Goal: Navigation & Orientation: Find specific page/section

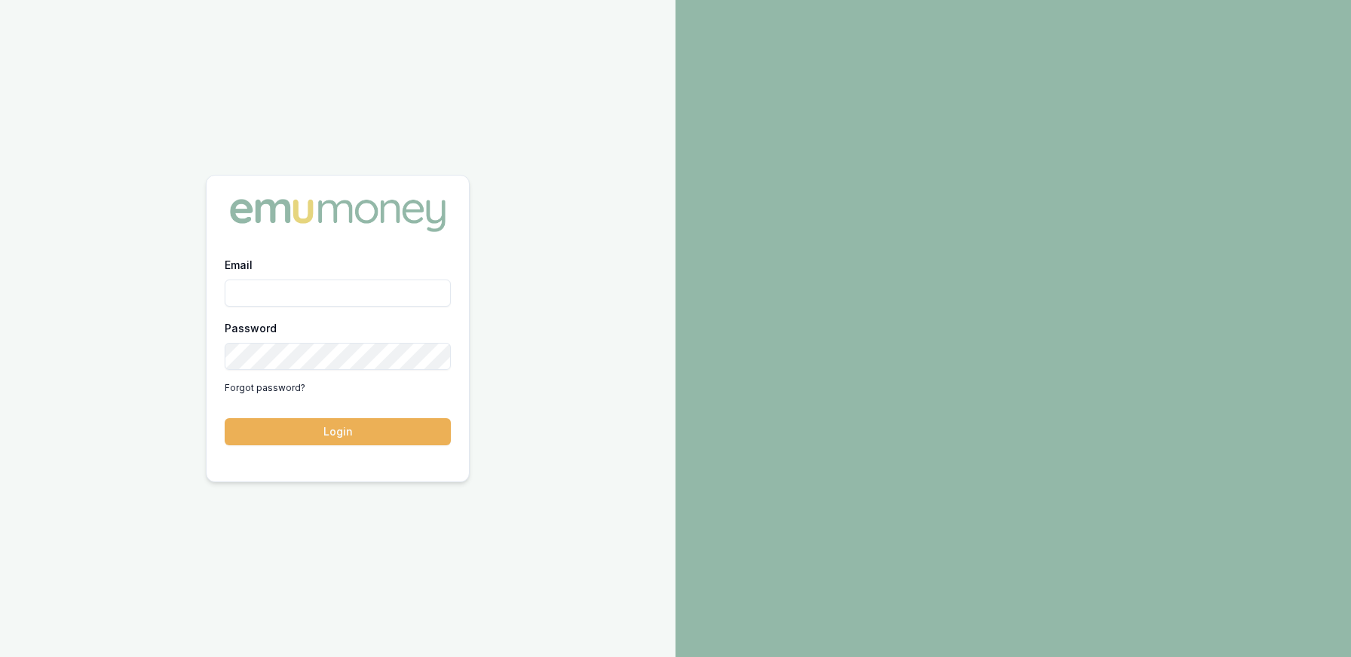
click at [321, 290] on input "Email" at bounding box center [338, 293] width 226 height 27
type input "[PERSON_NAME][EMAIL_ADDRESS][DOMAIN_NAME]"
click at [225, 418] on button "Login" at bounding box center [338, 431] width 226 height 27
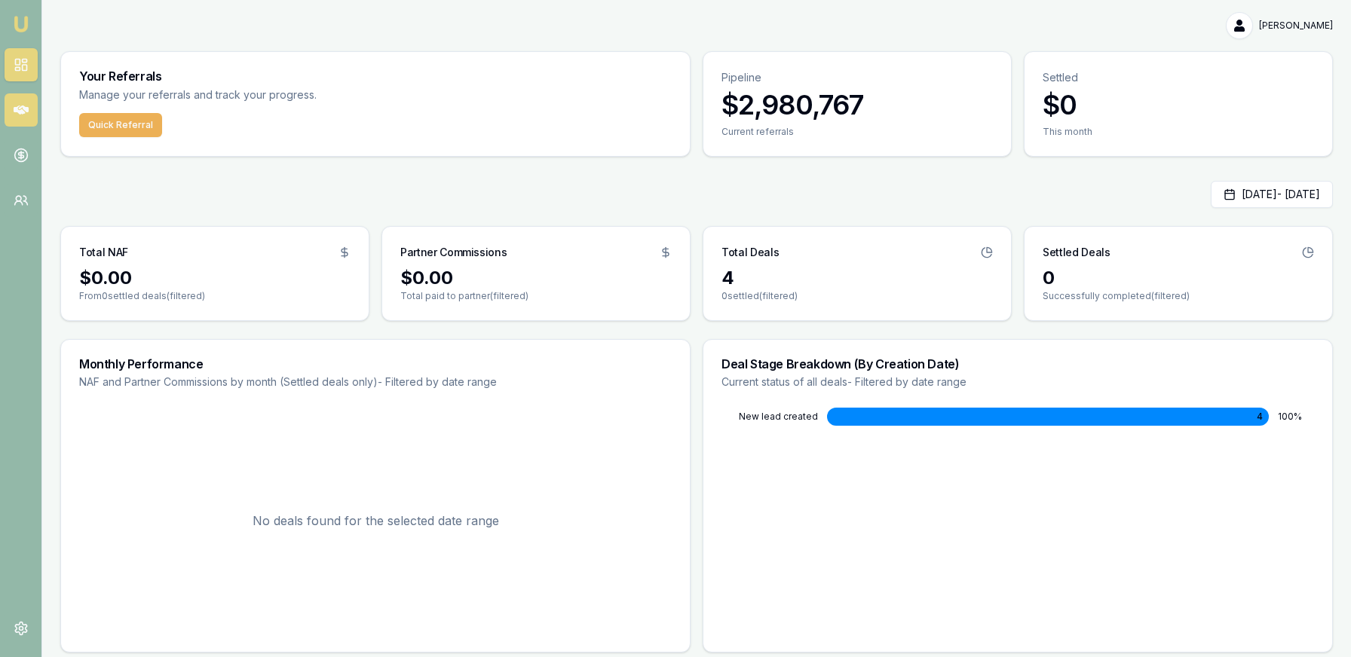
click at [33, 108] on link at bounding box center [21, 109] width 33 height 33
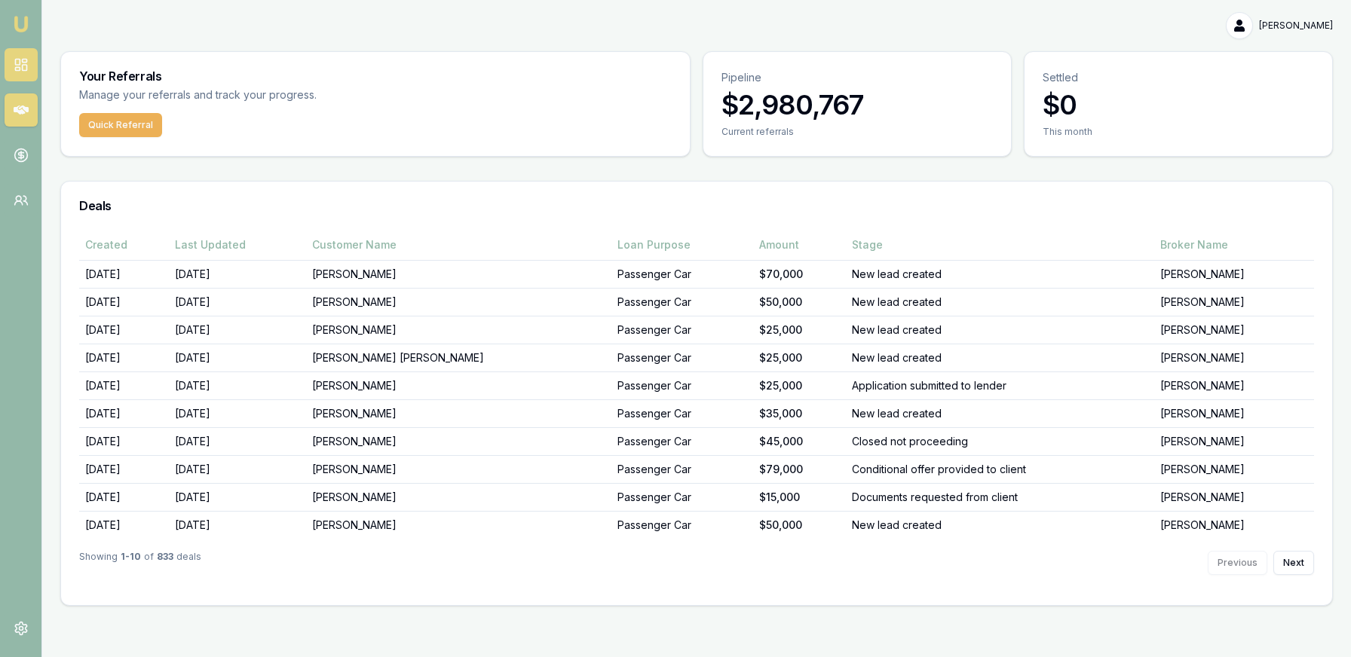
click at [21, 66] on icon at bounding box center [21, 64] width 15 height 15
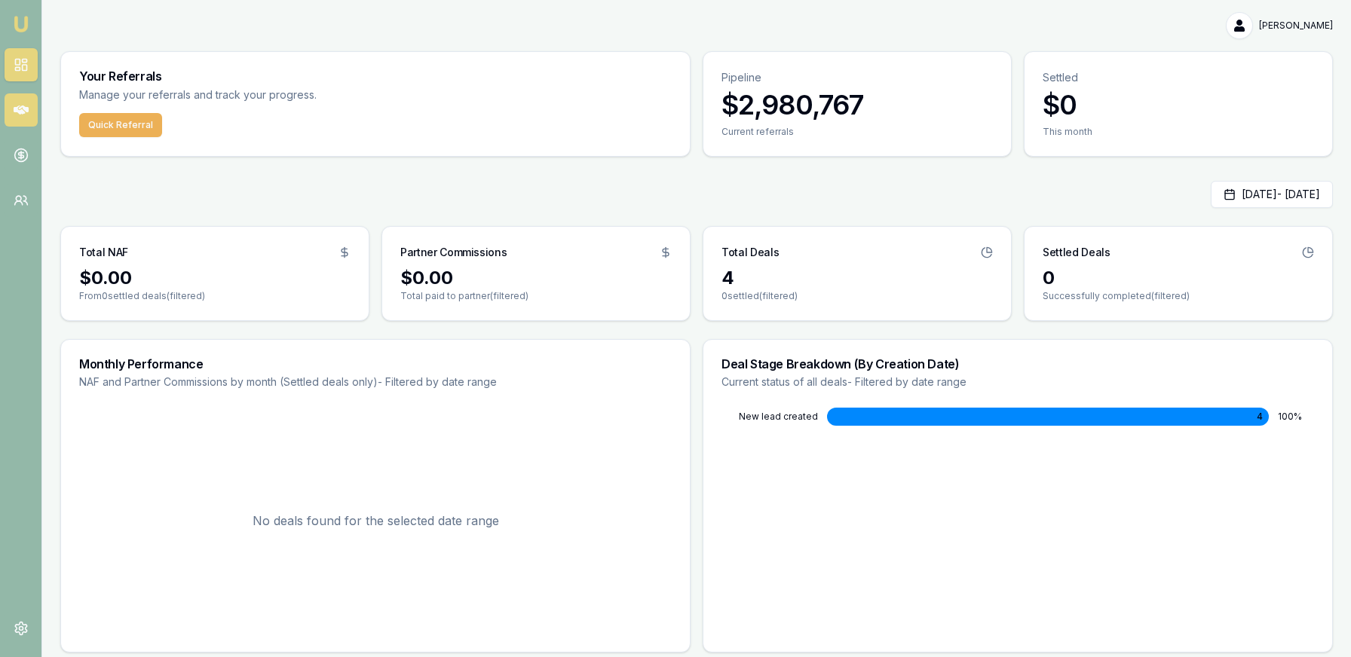
click at [32, 113] on link at bounding box center [21, 109] width 33 height 33
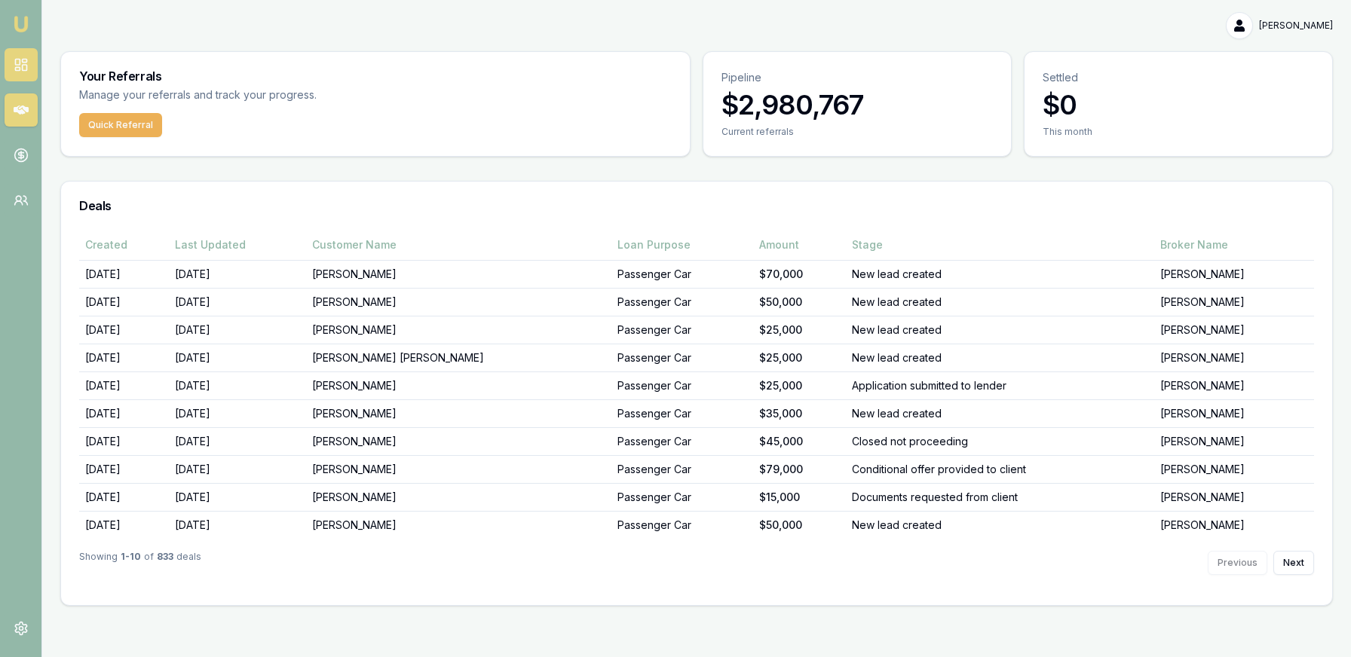
click at [10, 65] on link at bounding box center [21, 64] width 33 height 33
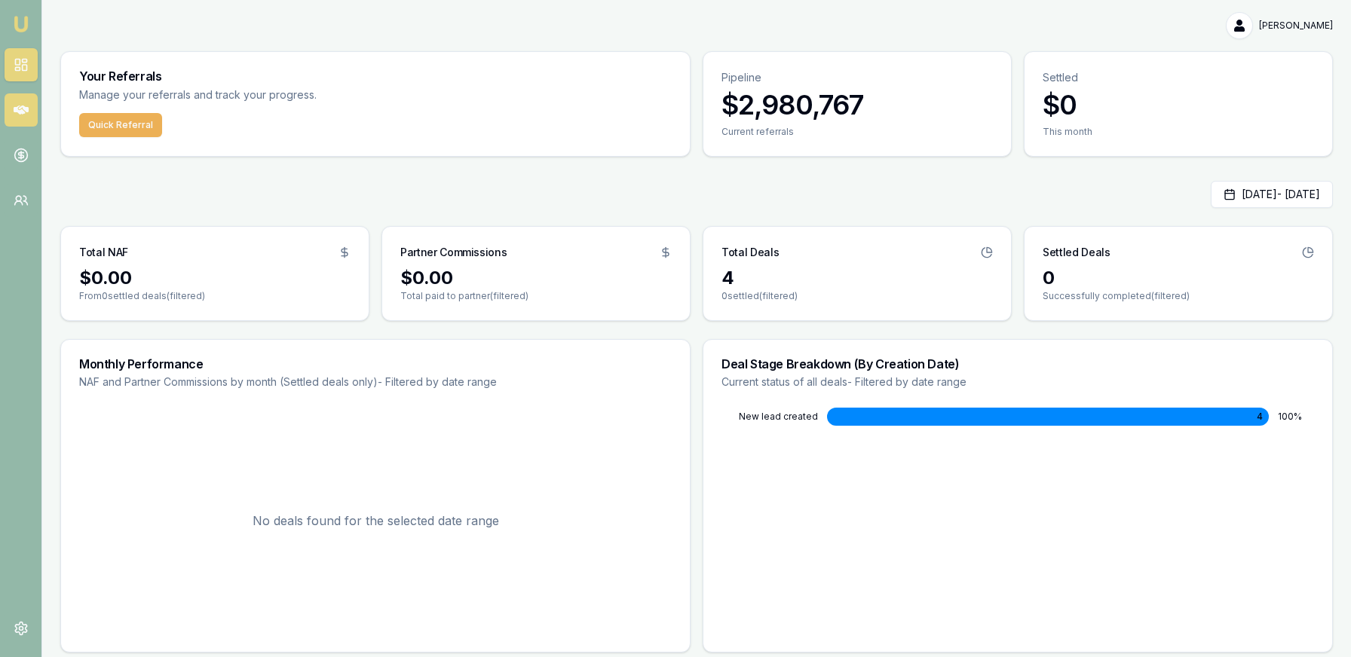
click at [29, 118] on link at bounding box center [21, 109] width 33 height 33
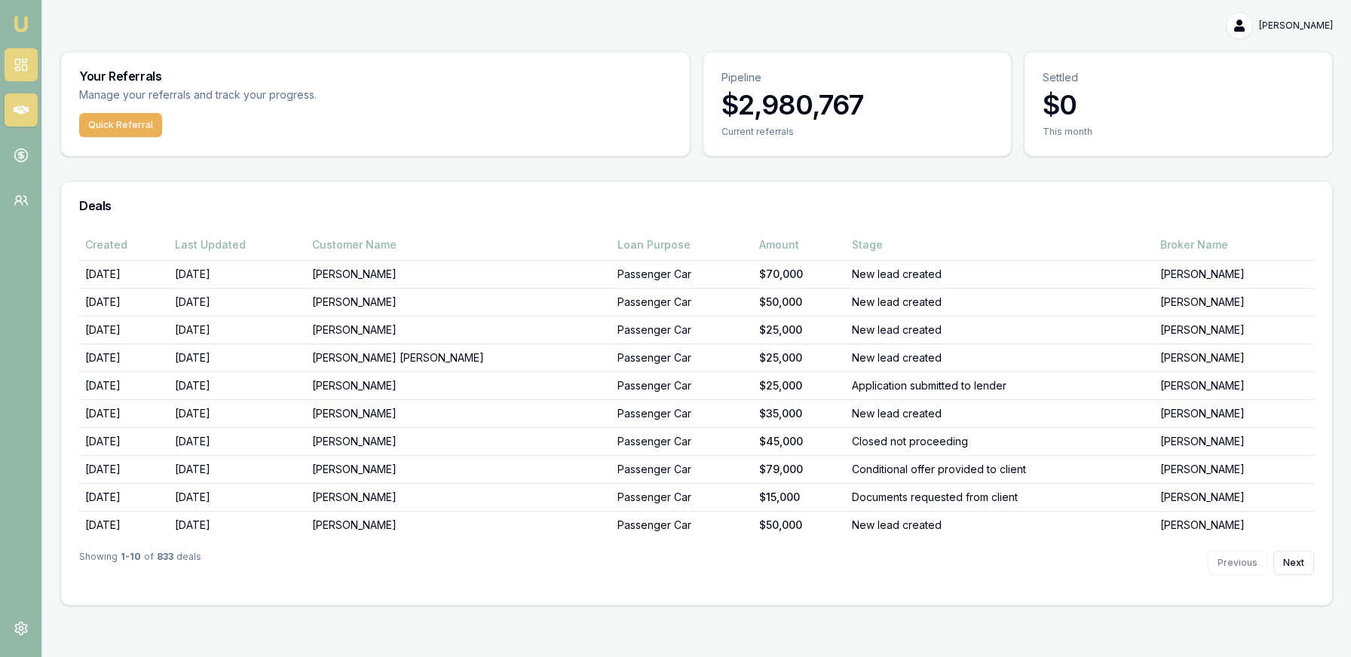
click at [26, 58] on icon at bounding box center [21, 64] width 15 height 15
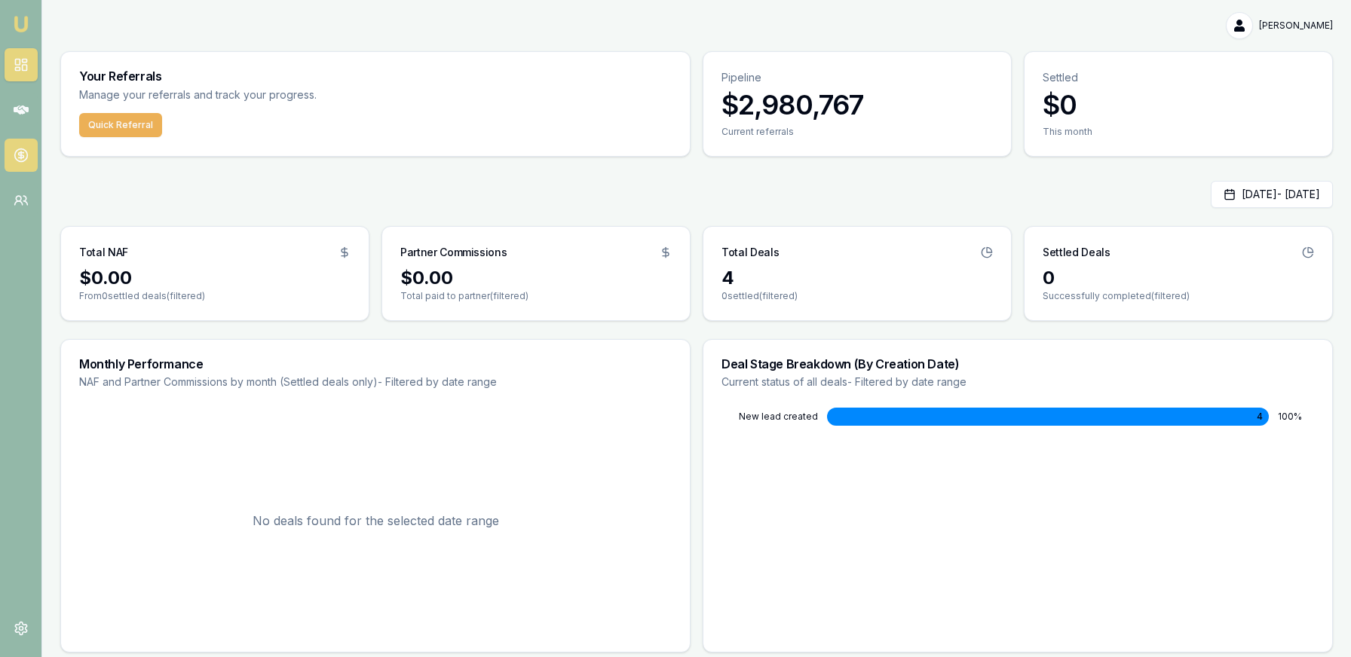
click at [23, 155] on icon at bounding box center [21, 155] width 15 height 15
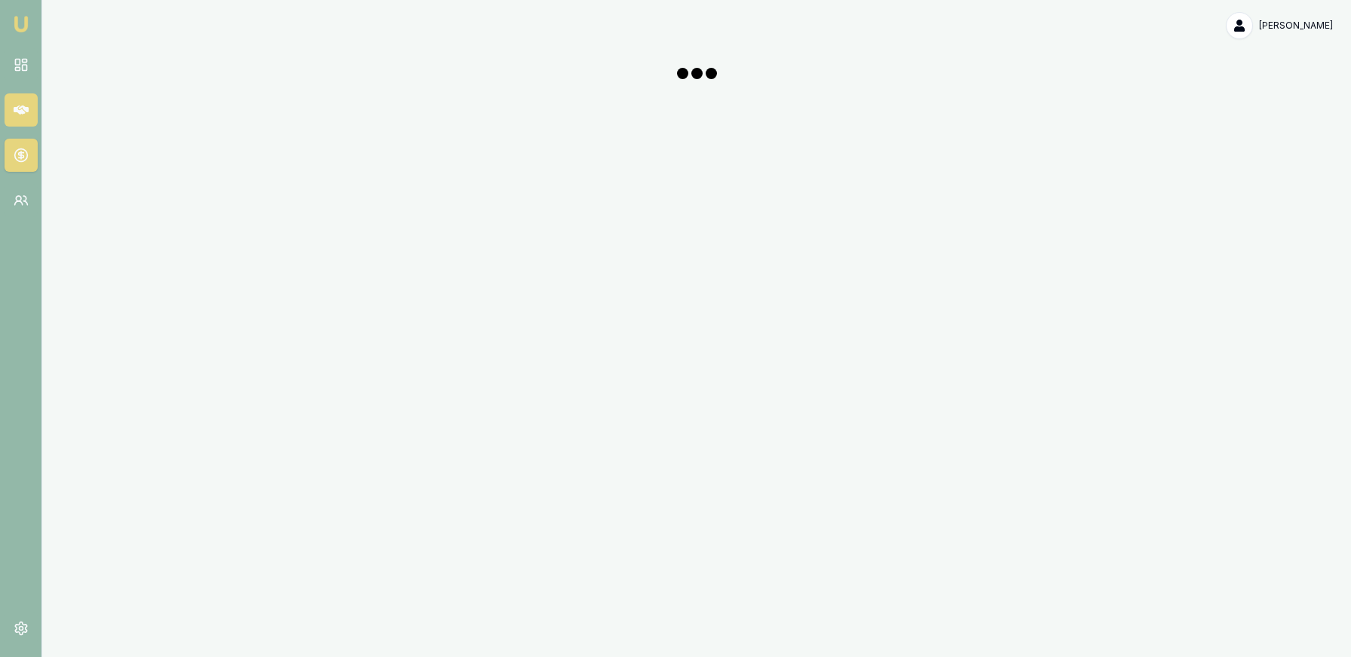
click at [29, 111] on link at bounding box center [21, 109] width 33 height 33
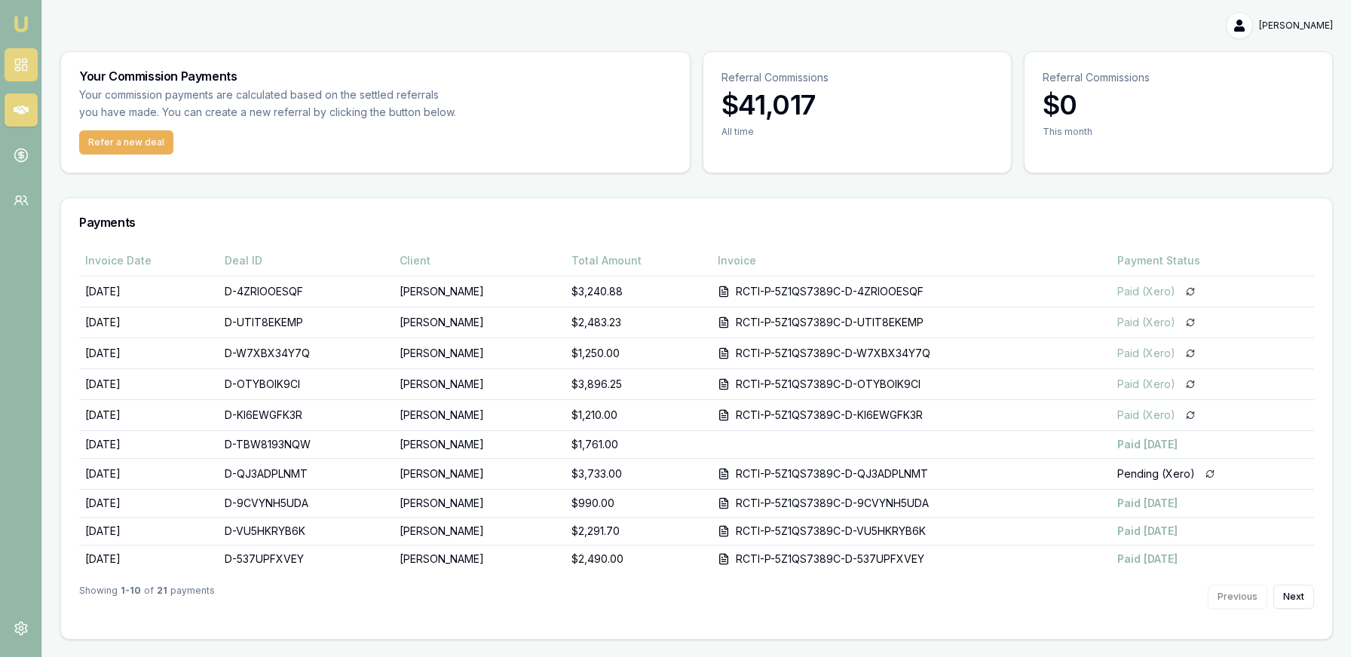
click at [24, 56] on link at bounding box center [21, 64] width 33 height 33
